Goal: Task Accomplishment & Management: Manage account settings

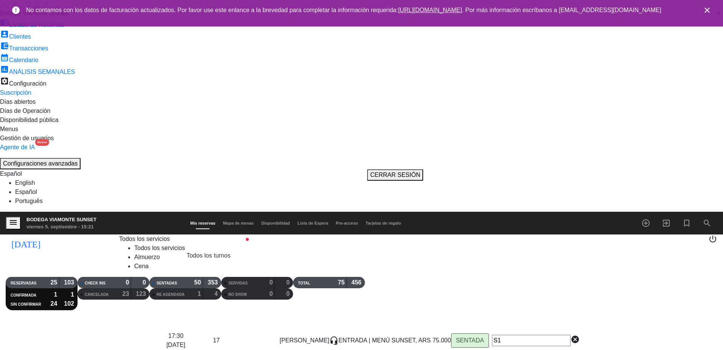
click at [707, 8] on icon "close" at bounding box center [707, 10] width 9 height 9
click at [68, 235] on input "[DATE]" at bounding box center [94, 243] width 95 height 16
type input "[DATE]"
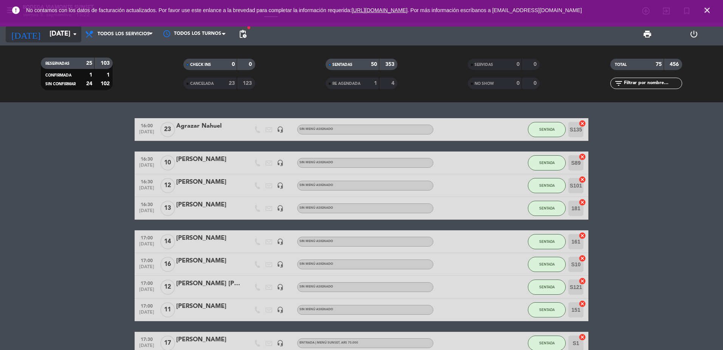
click at [60, 33] on input "[DATE]" at bounding box center [90, 33] width 88 height 15
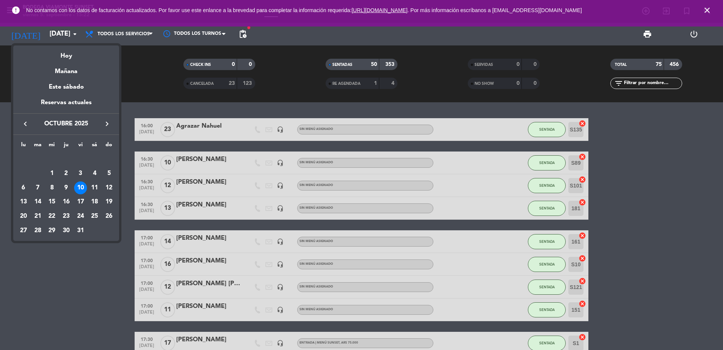
click at [708, 12] on div at bounding box center [361, 175] width 723 height 350
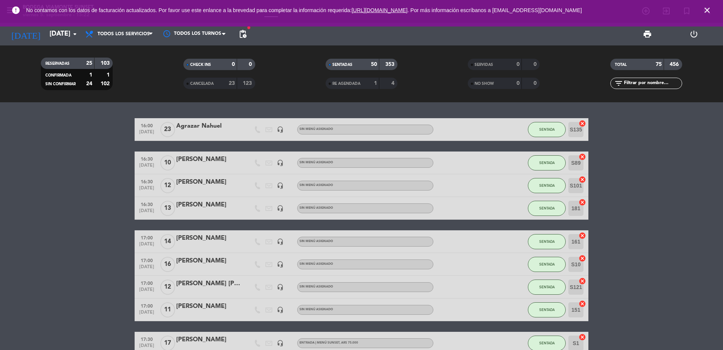
click at [709, 7] on icon "close" at bounding box center [707, 10] width 9 height 9
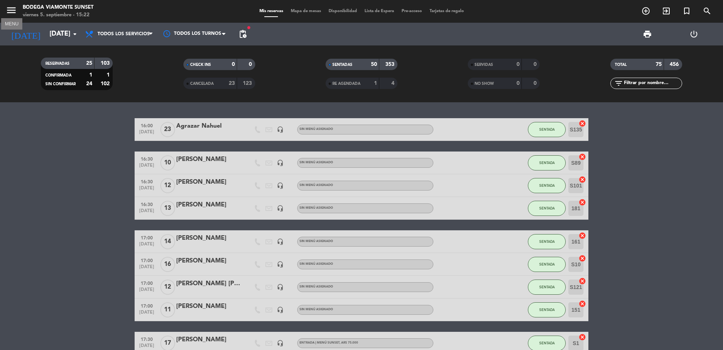
click at [8, 11] on icon "menu" at bounding box center [11, 10] width 11 height 11
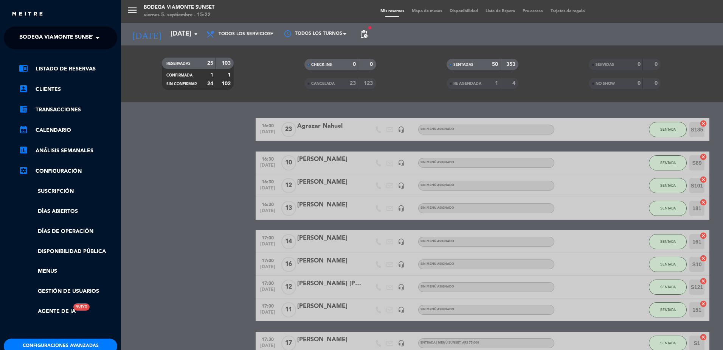
click at [96, 33] on span at bounding box center [99, 38] width 13 height 16
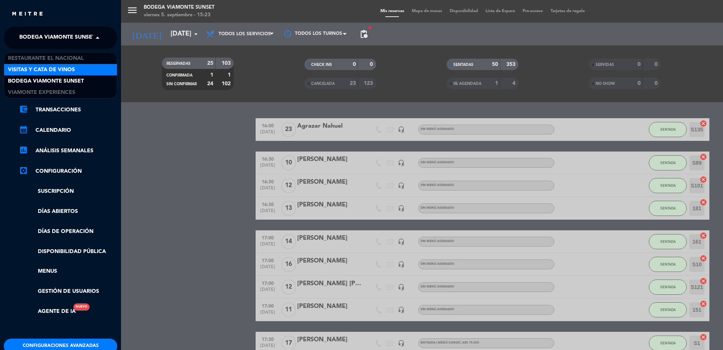
click at [76, 70] on div "Visitas y Cata de Vinos" at bounding box center [60, 69] width 113 height 11
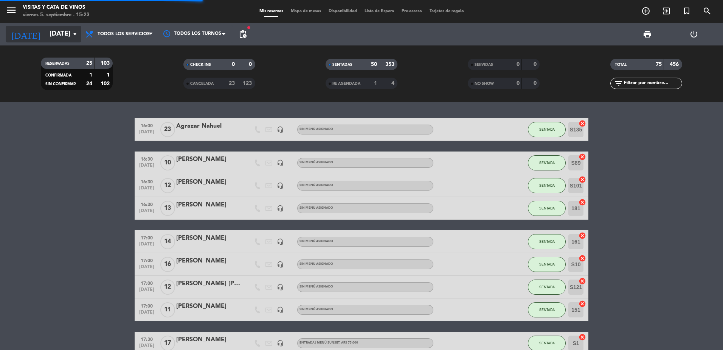
click at [66, 39] on input "[DATE]" at bounding box center [90, 33] width 88 height 15
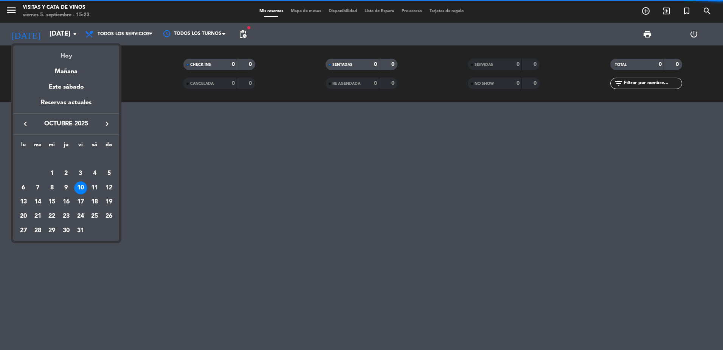
click at [69, 52] on div "Hoy" at bounding box center [66, 53] width 106 height 16
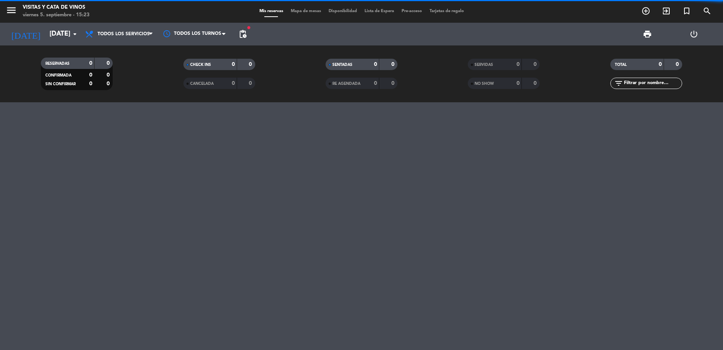
type input "[DATE]"
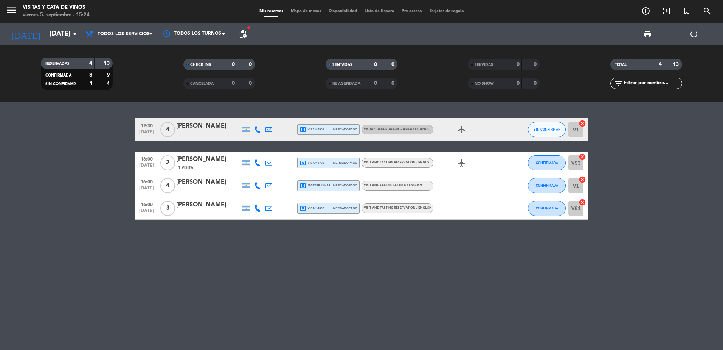
click at [396, 214] on div "16:00 [DATE] 3 [PERSON_NAME] local_atm visa * 4362 mercadopago VISIT AND TASTIN…" at bounding box center [362, 208] width 454 height 23
click at [402, 205] on div "VISIT AND TASTING RESERVATION / ENGLISH" at bounding box center [398, 207] width 68 height 5
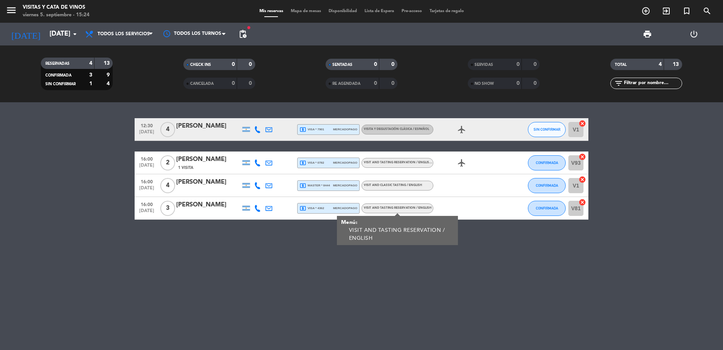
click at [211, 205] on div "[PERSON_NAME]" at bounding box center [208, 205] width 64 height 10
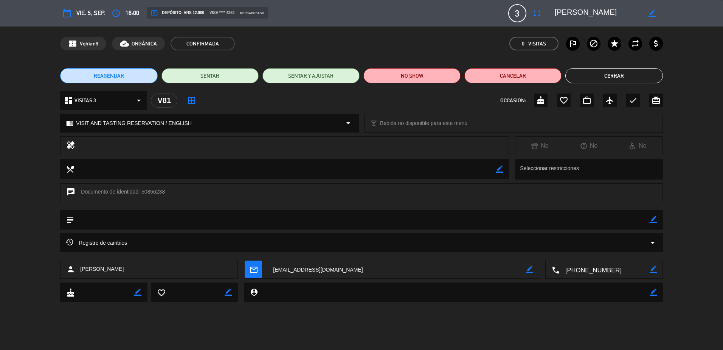
click at [627, 77] on button "Cerrar" at bounding box center [614, 75] width 97 height 15
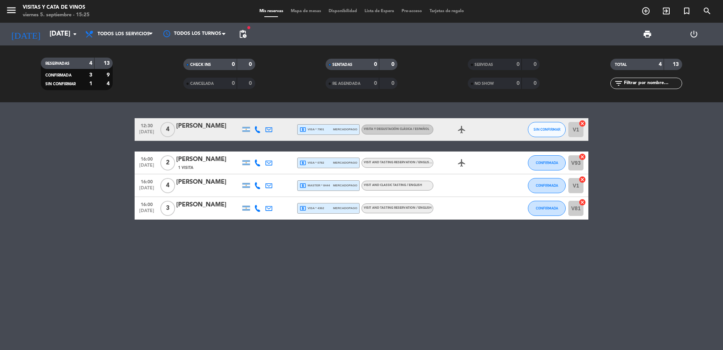
click at [208, 204] on div "[PERSON_NAME]" at bounding box center [208, 205] width 64 height 10
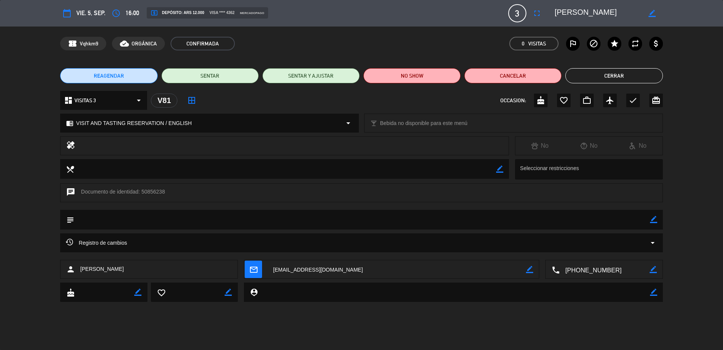
click at [309, 126] on div "chrome_reader_mode VISIT AND TASTING RESERVATION / ENGLISH arrow_drop_down" at bounding box center [210, 123] width 298 height 18
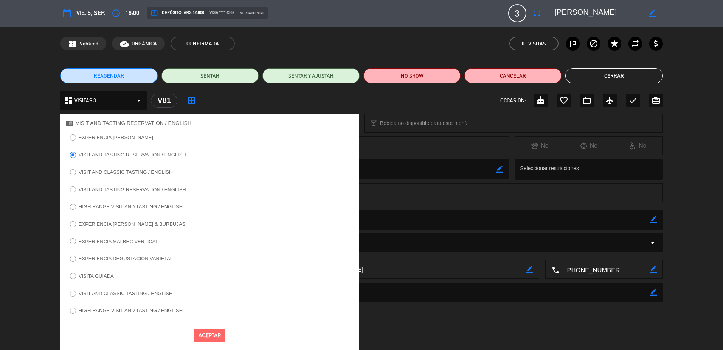
click at [95, 273] on label "VISITA GUIADA" at bounding box center [96, 275] width 35 height 5
click at [204, 332] on button "Aceptar" at bounding box center [209, 334] width 31 height 13
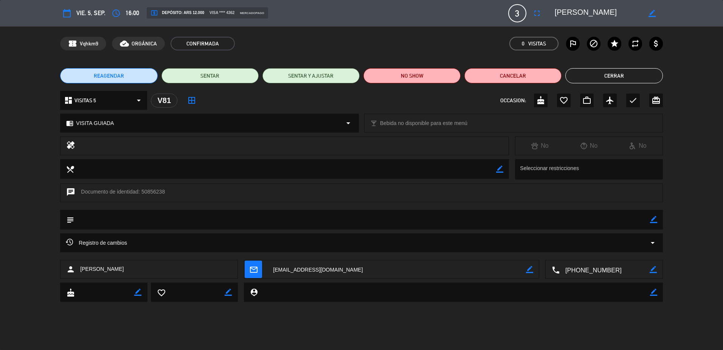
click at [608, 75] on button "Cerrar" at bounding box center [614, 75] width 97 height 15
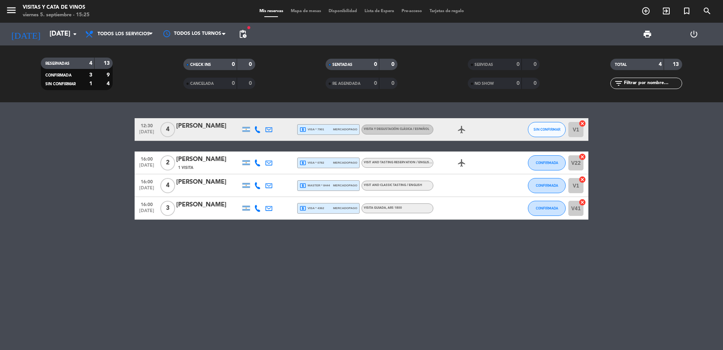
click at [407, 211] on div "VISITA GUIADA , ARS 1800" at bounding box center [398, 208] width 72 height 10
click at [342, 250] on div "12:30 [DATE] 4 [PERSON_NAME] local_atm visa * 7901 mercadopago VISITA Y DEGUSTA…" at bounding box center [361, 225] width 723 height 247
click at [325, 212] on div "local_atm visa * 4362 mercadopago" at bounding box center [329, 208] width 58 height 10
click at [406, 211] on div "VISITA GUIADA , ARS 1800" at bounding box center [398, 208] width 72 height 10
click at [339, 213] on div "local_atm visa * 4362 mercadopago" at bounding box center [328, 208] width 62 height 11
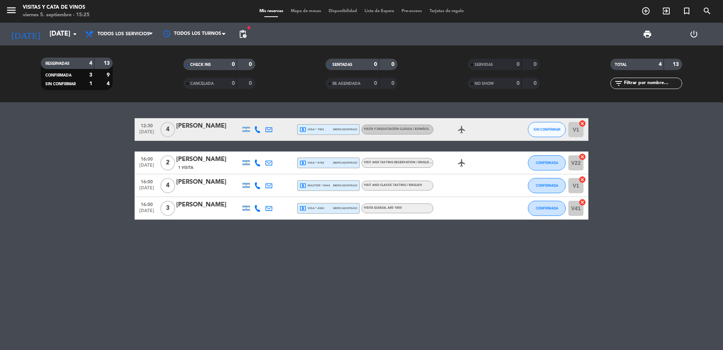
click at [398, 213] on div "16:00 [DATE] 3 [PERSON_NAME] local_atm visa * 4362 mercadopago VISITA GUIADA , …" at bounding box center [362, 208] width 454 height 23
click at [400, 208] on span ", ARS 1800" at bounding box center [394, 207] width 16 height 3
click at [341, 206] on span "mercadopago" at bounding box center [345, 207] width 24 height 5
click at [398, 208] on span ", ARS 1800" at bounding box center [394, 207] width 16 height 3
click at [359, 203] on div "local_atm visa * 4362 mercadopago" at bounding box center [328, 208] width 62 height 11
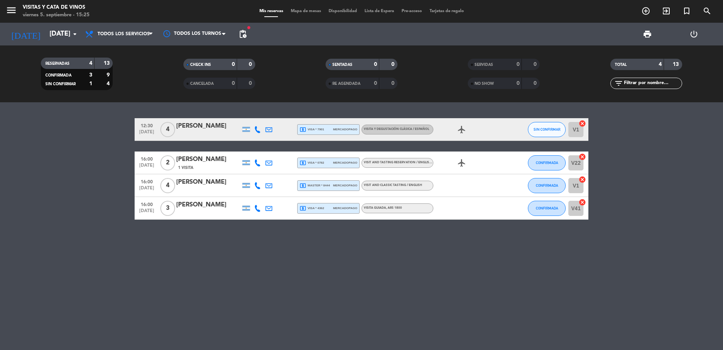
click at [340, 208] on span "mercadopago" at bounding box center [345, 207] width 24 height 5
click at [207, 248] on div "12:30 [DATE] 4 [PERSON_NAME] local_atm visa * 7901 mercadopago VISITA Y DEGUSTA…" at bounding box center [361, 225] width 723 height 247
click at [341, 214] on div "16:00 [DATE] 3 [PERSON_NAME] local_atm visa * 4362 mercadopago VISITA GUIADA , …" at bounding box center [362, 208] width 454 height 23
click at [341, 210] on span "mercadopago" at bounding box center [345, 207] width 24 height 5
click at [11, 17] on button "menu" at bounding box center [11, 12] width 11 height 14
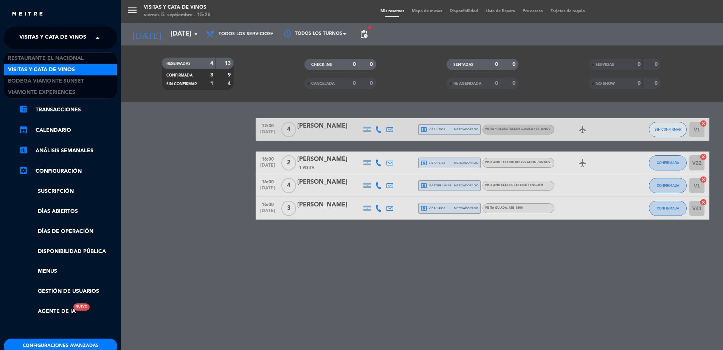
click at [58, 42] on span "Visitas y Cata de Vinos" at bounding box center [52, 38] width 67 height 16
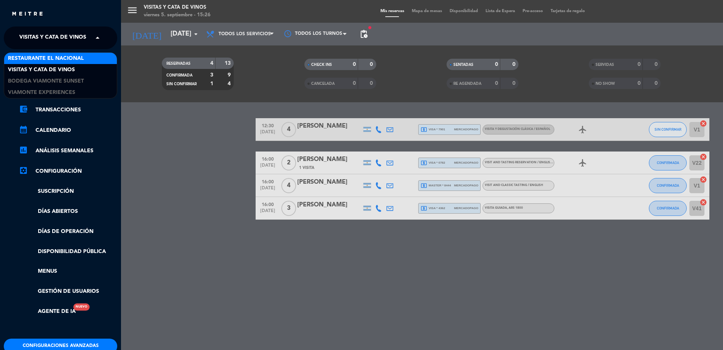
click at [61, 56] on span "Restaurante El Nacional" at bounding box center [46, 58] width 76 height 9
